Goal: Check status: Check status

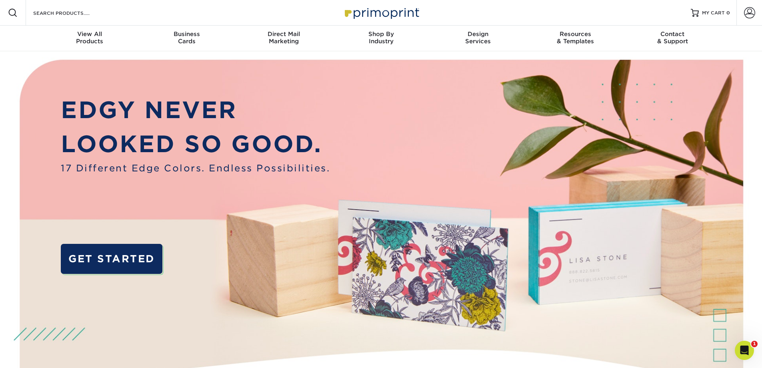
type input "[EMAIL_ADDRESS][DOMAIN_NAME]"
click at [746, 14] on span at bounding box center [749, 12] width 11 height 11
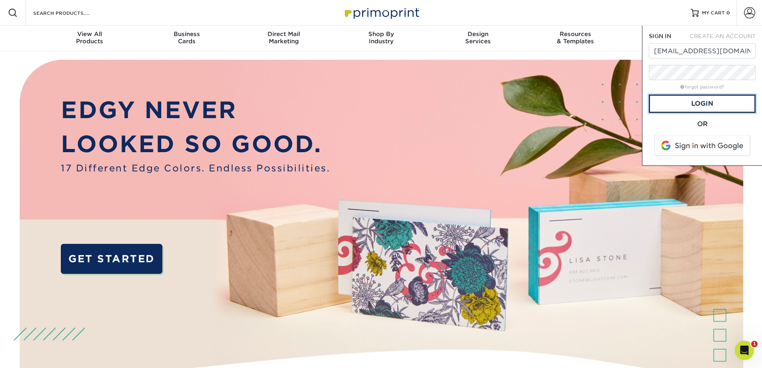
click at [720, 106] on link "Login" at bounding box center [702, 103] width 107 height 18
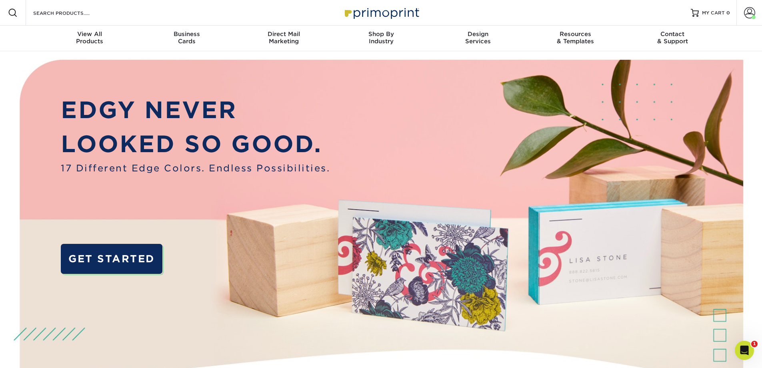
click at [745, 8] on span at bounding box center [749, 12] width 11 height 11
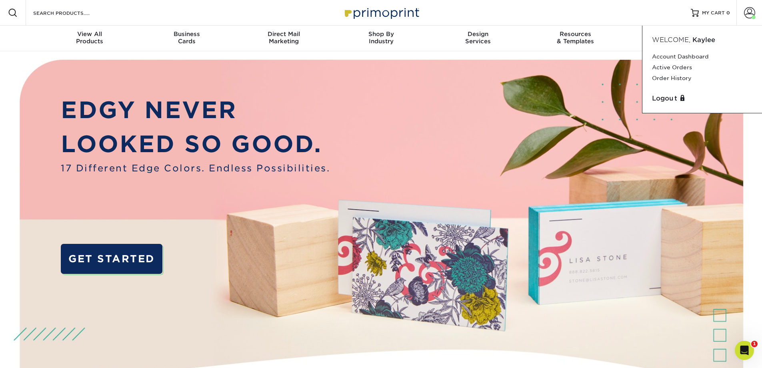
click at [713, 59] on link "Account Dashboard" at bounding box center [702, 56] width 100 height 11
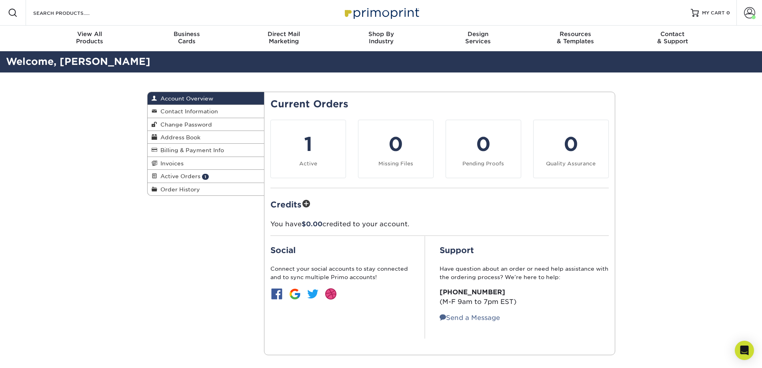
click at [211, 175] on link "Active Orders 1" at bounding box center [206, 176] width 117 height 13
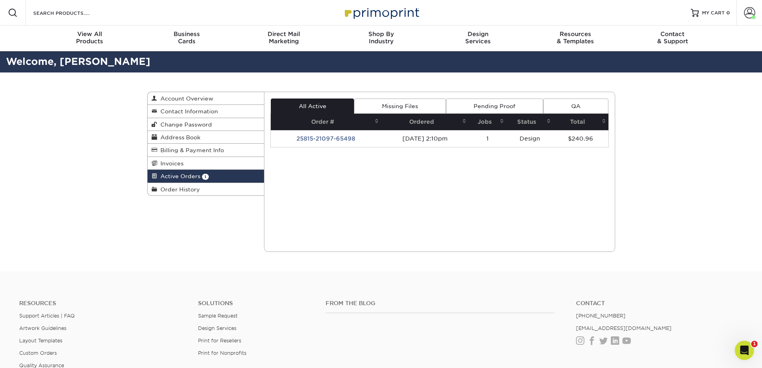
click at [501, 101] on link "Pending Proof" at bounding box center [494, 105] width 97 height 15
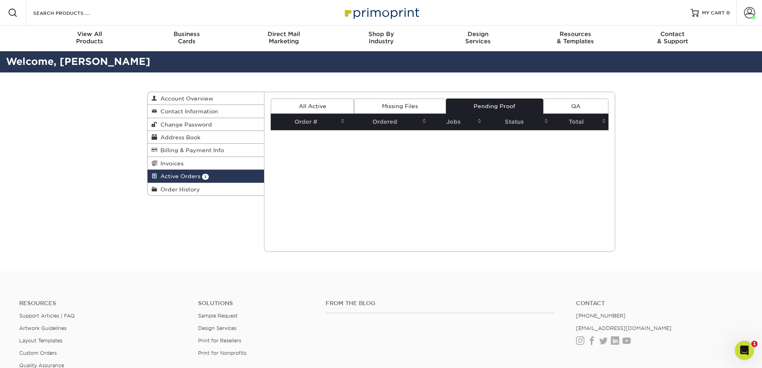
click at [335, 103] on link "All Active" at bounding box center [312, 105] width 83 height 15
